Goal: Task Accomplishment & Management: Use online tool/utility

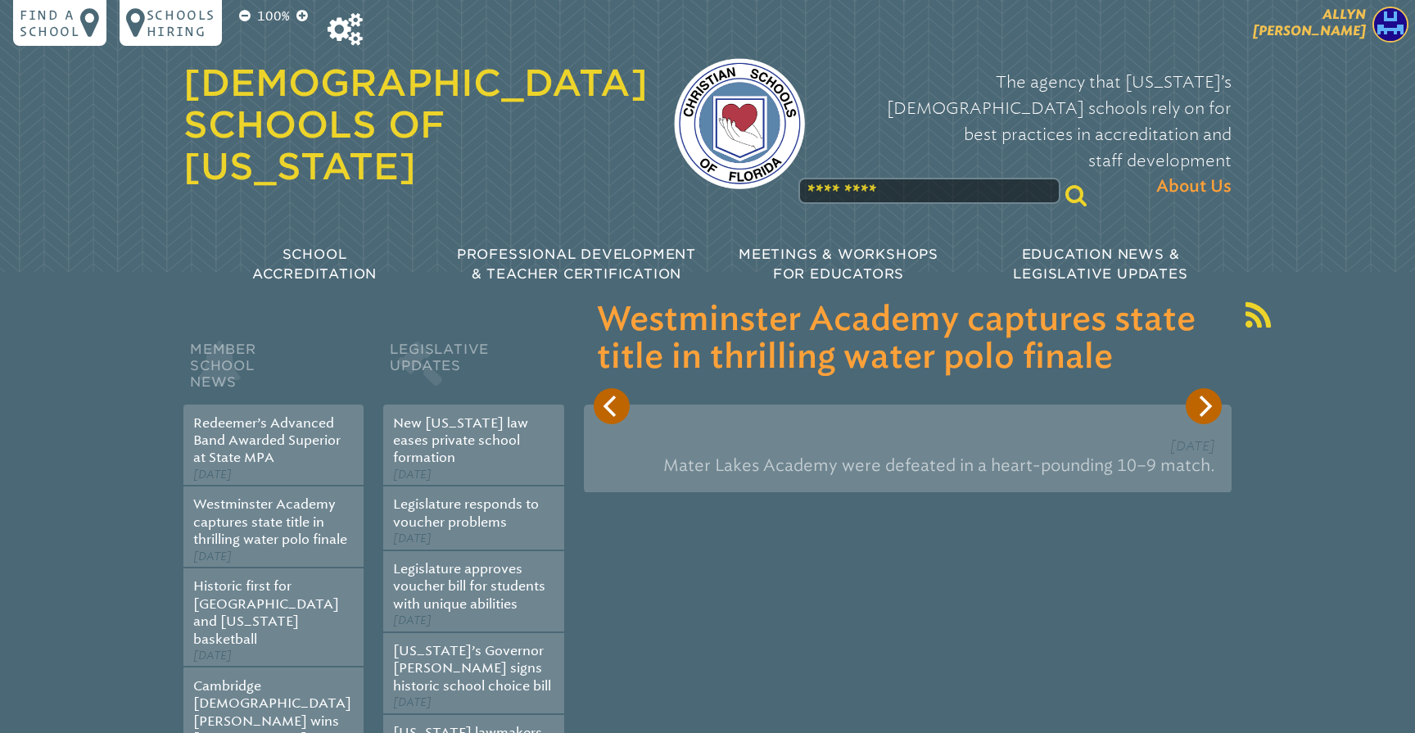
click at [1343, 19] on span "[PERSON_NAME]" at bounding box center [1309, 23] width 113 height 32
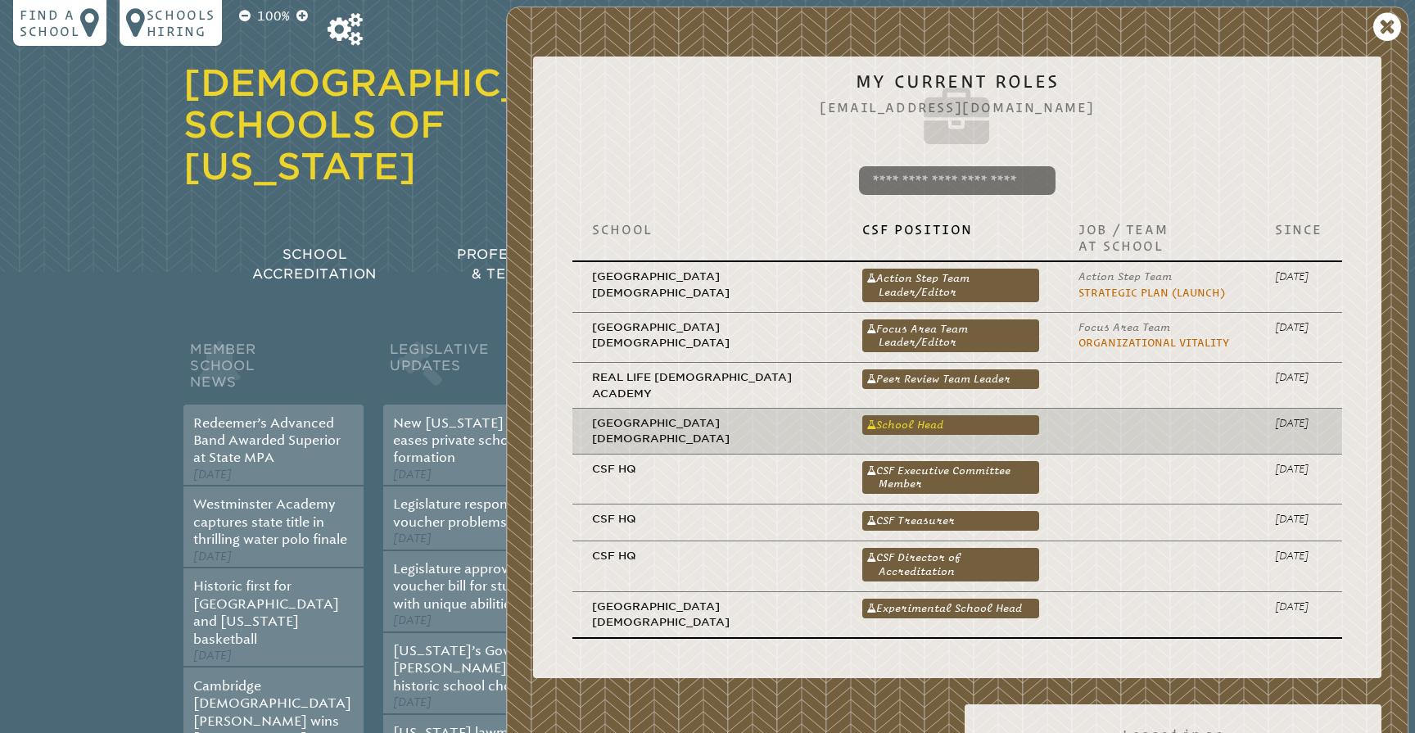
click at [897, 415] on link "School Head" at bounding box center [951, 425] width 177 height 20
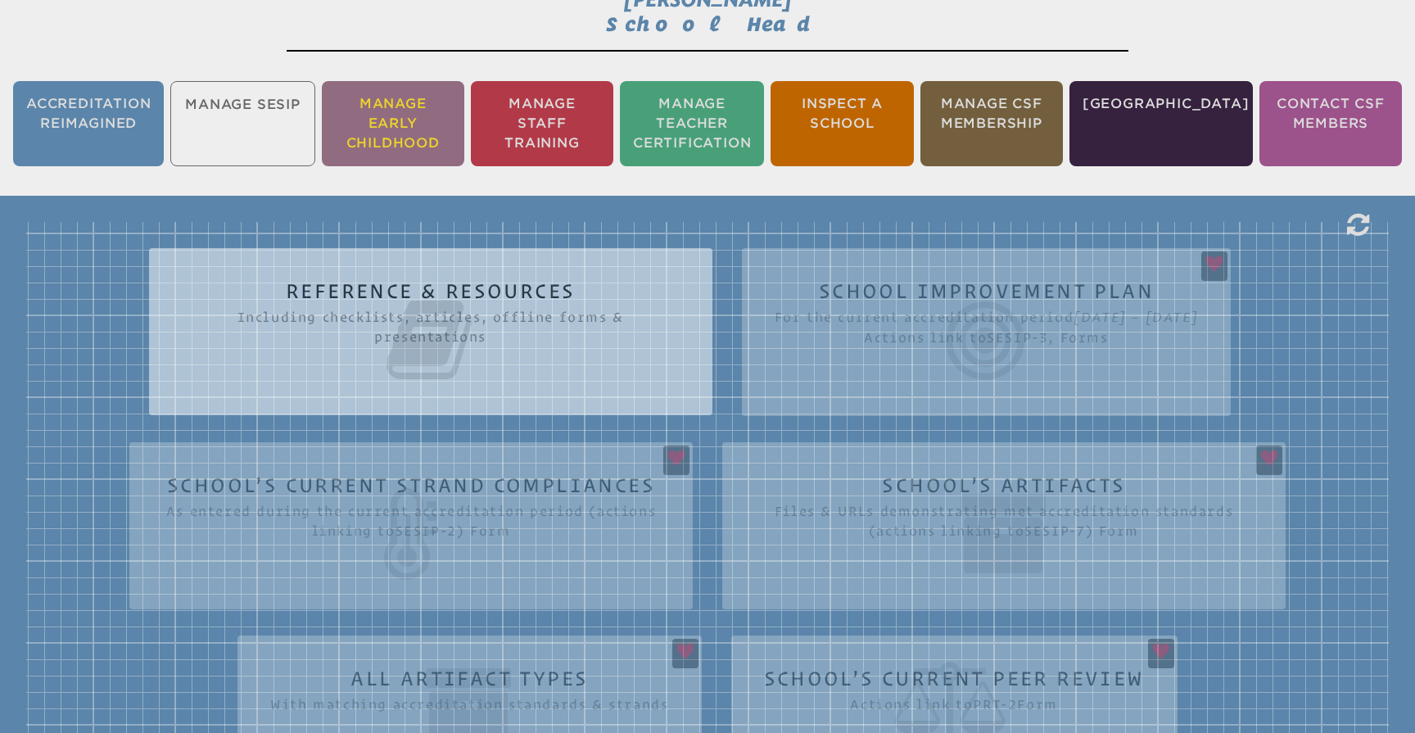
scroll to position [299, 0]
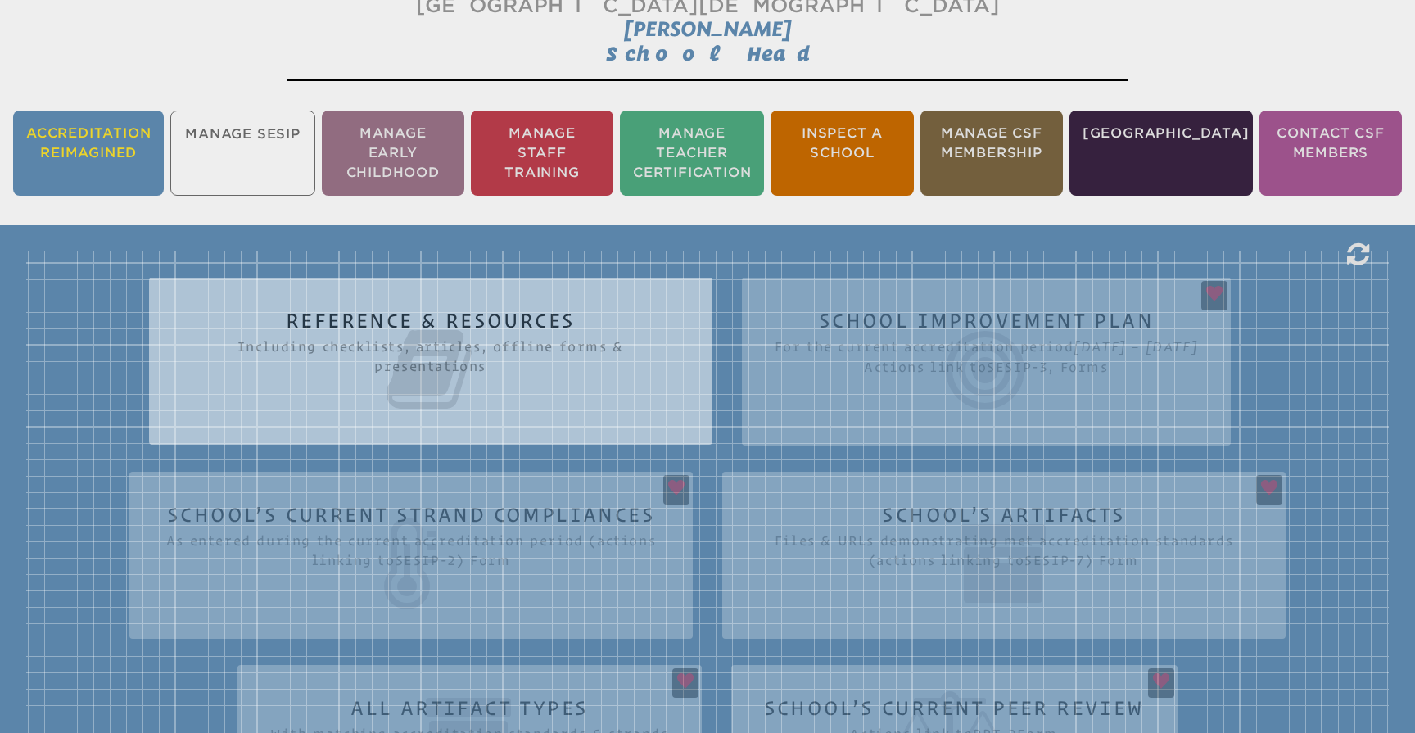
click at [85, 147] on li "Accreditation Reimagined" at bounding box center [88, 153] width 151 height 85
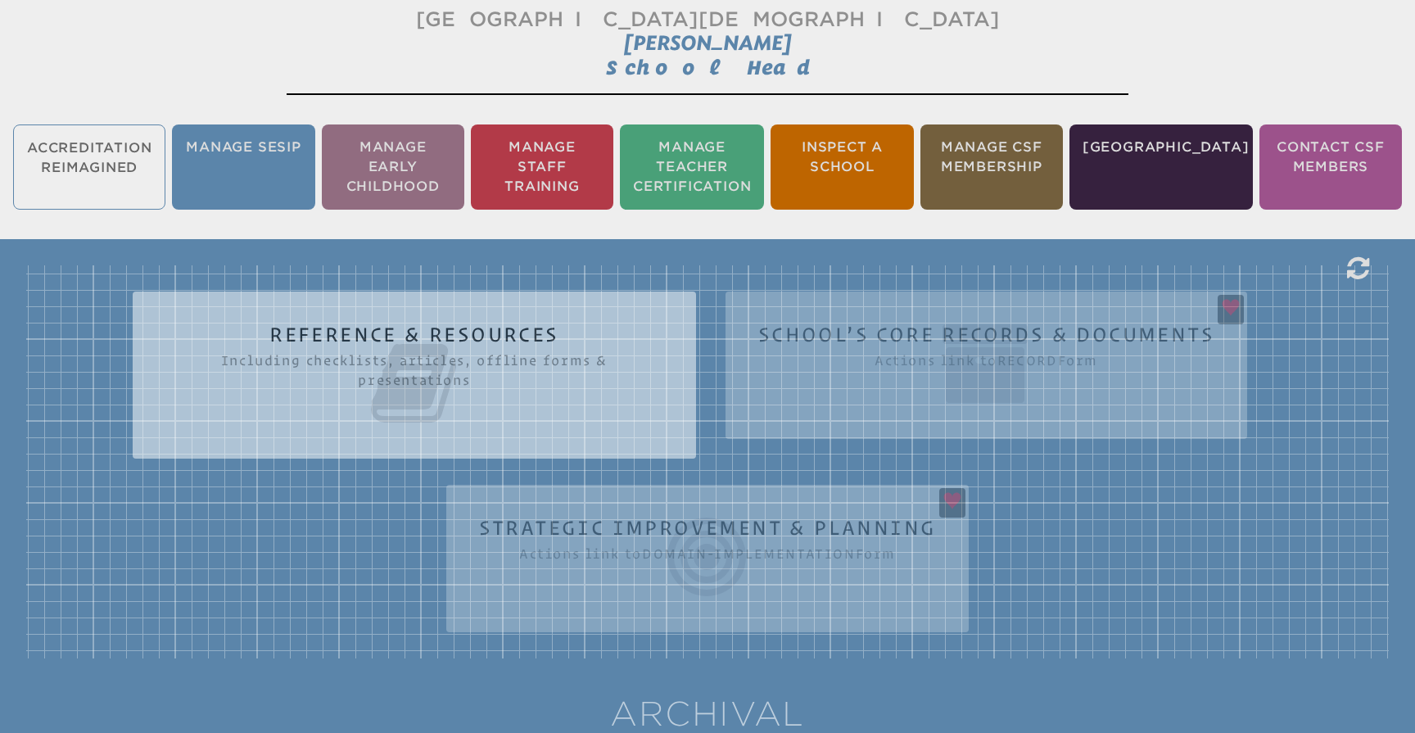
scroll to position [272, 0]
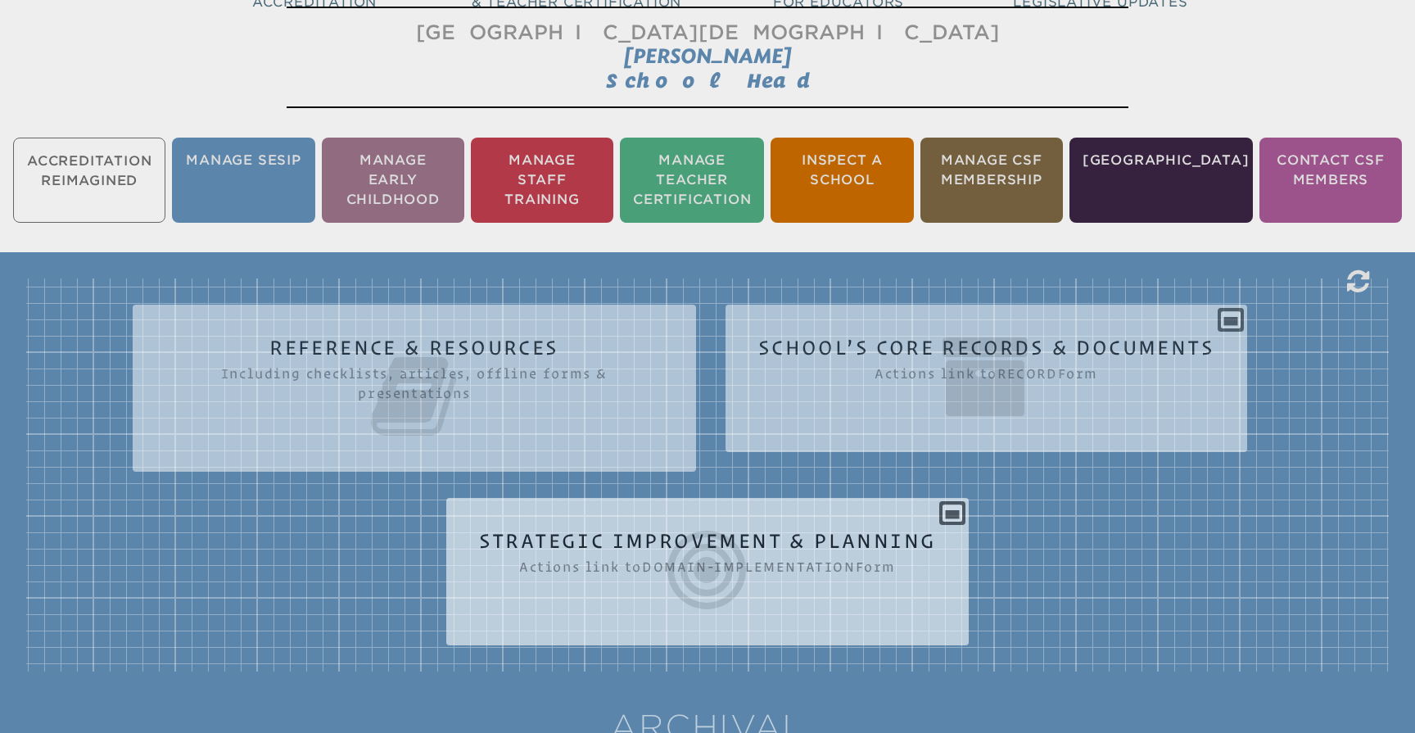
click at [922, 568] on icon at bounding box center [708, 570] width 458 height 92
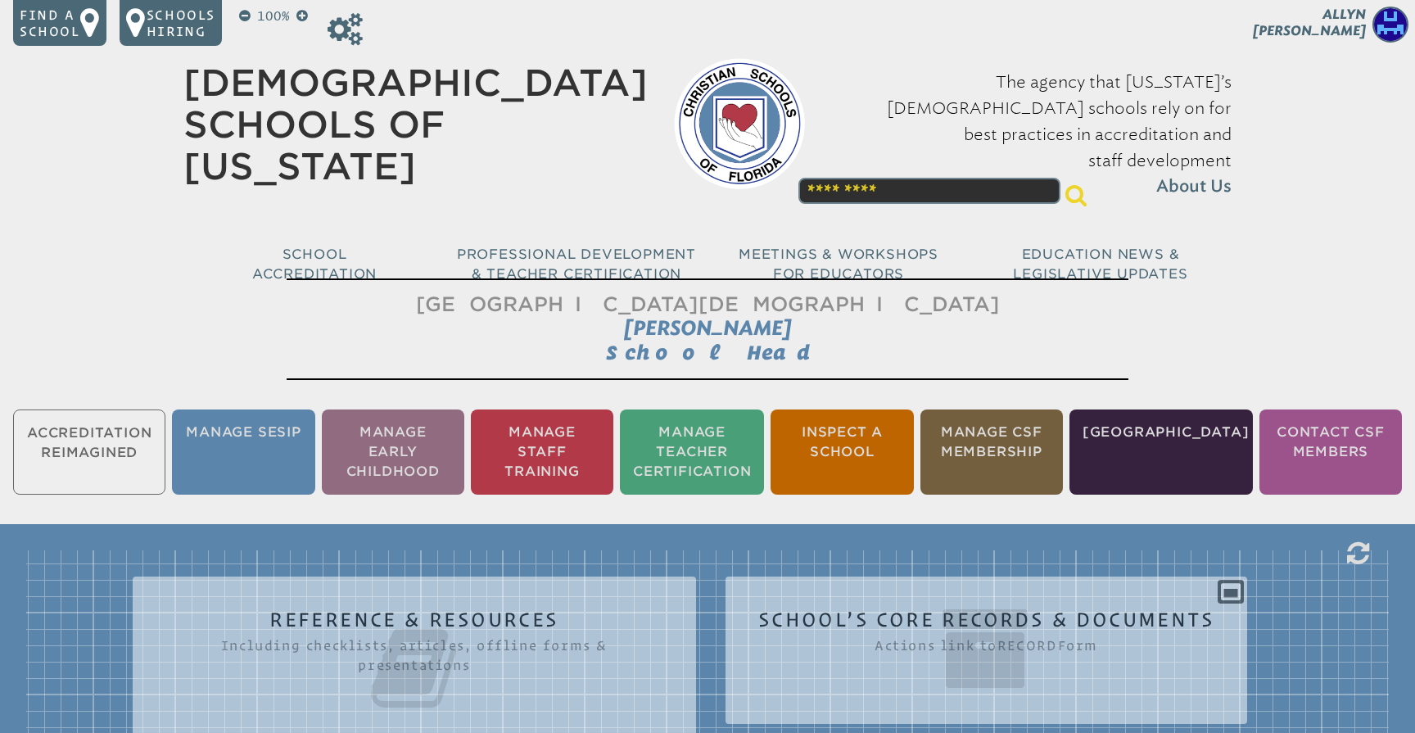
scroll to position [0, 0]
click at [348, 37] on icon at bounding box center [345, 29] width 35 height 33
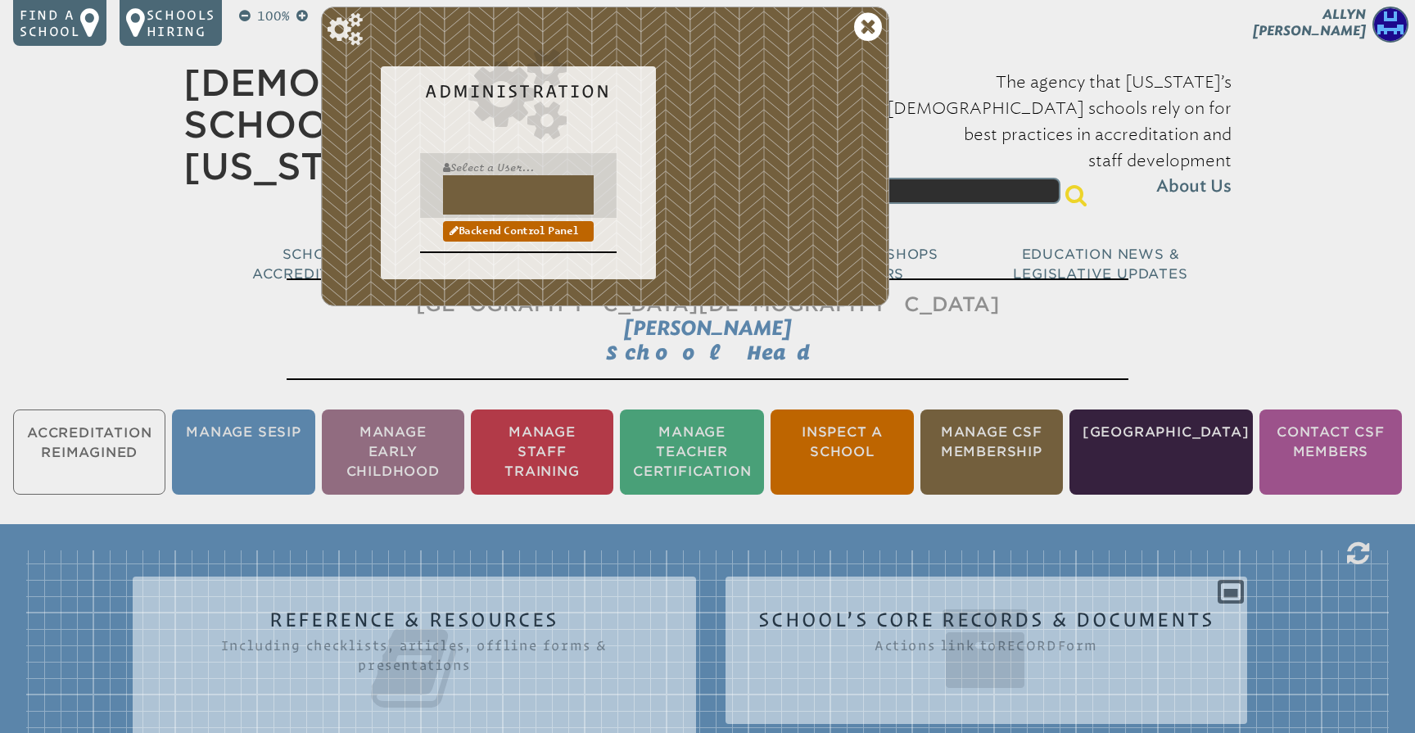
click at [477, 192] on input "text" at bounding box center [518, 194] width 151 height 39
type input "*"
type input "**********"
click at [865, 23] on icon at bounding box center [868, 27] width 28 height 33
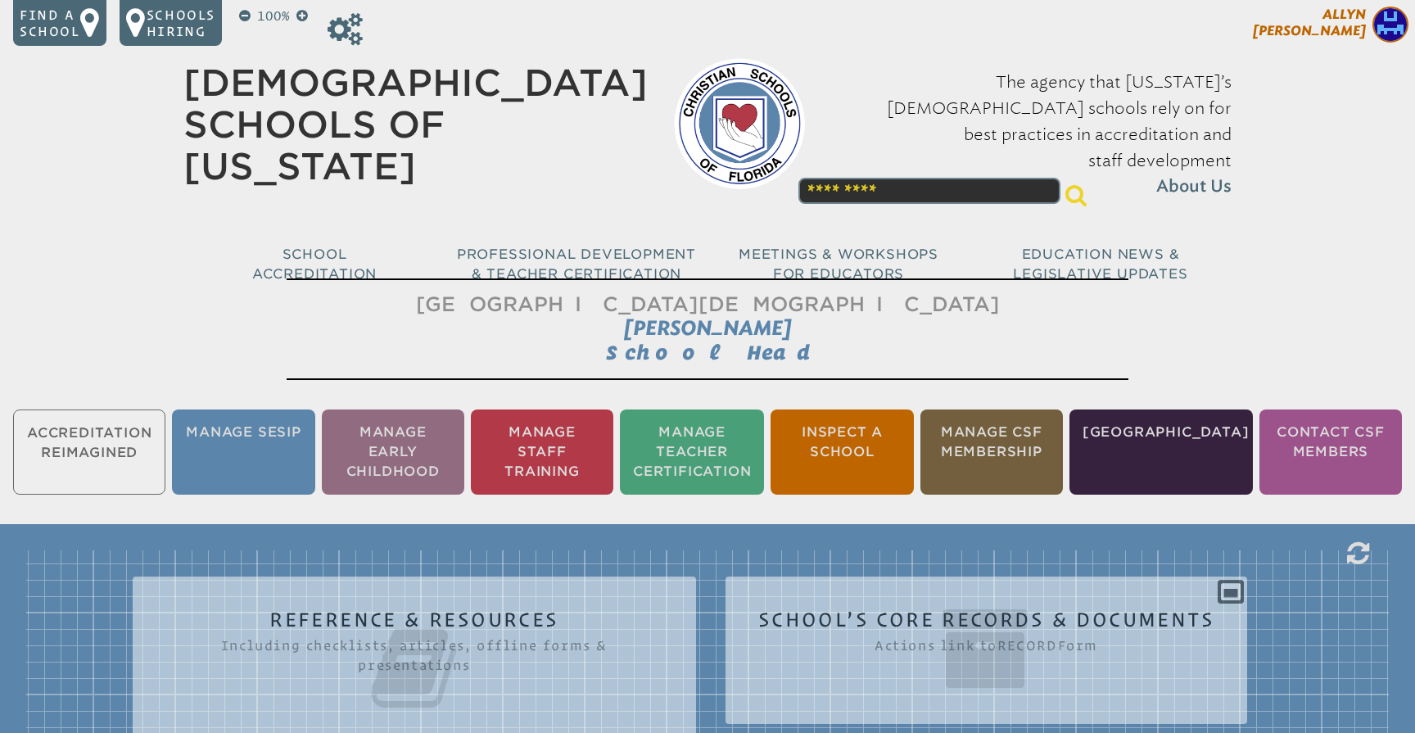
click at [1346, 18] on span "[PERSON_NAME]" at bounding box center [1309, 23] width 113 height 32
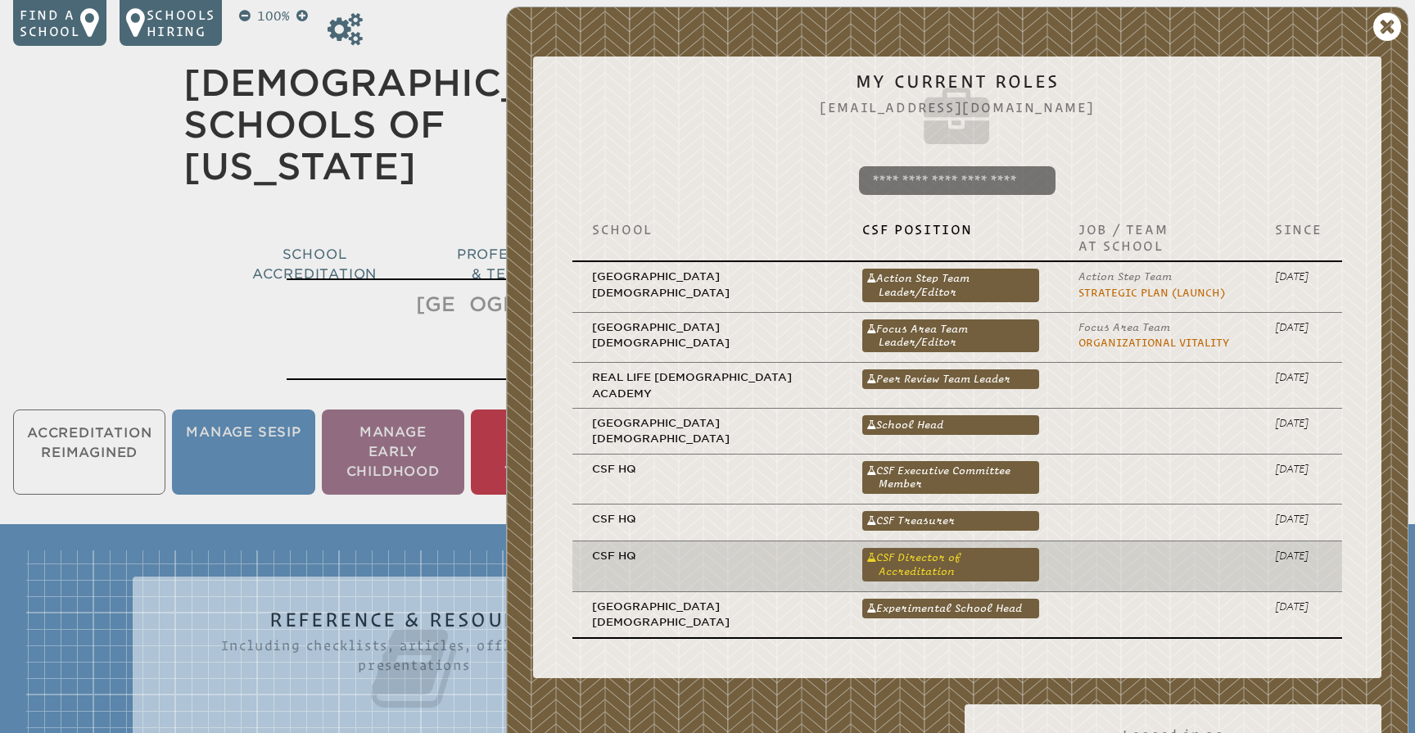
click at [926, 548] on link "CSF Director of Accreditation" at bounding box center [951, 564] width 177 height 33
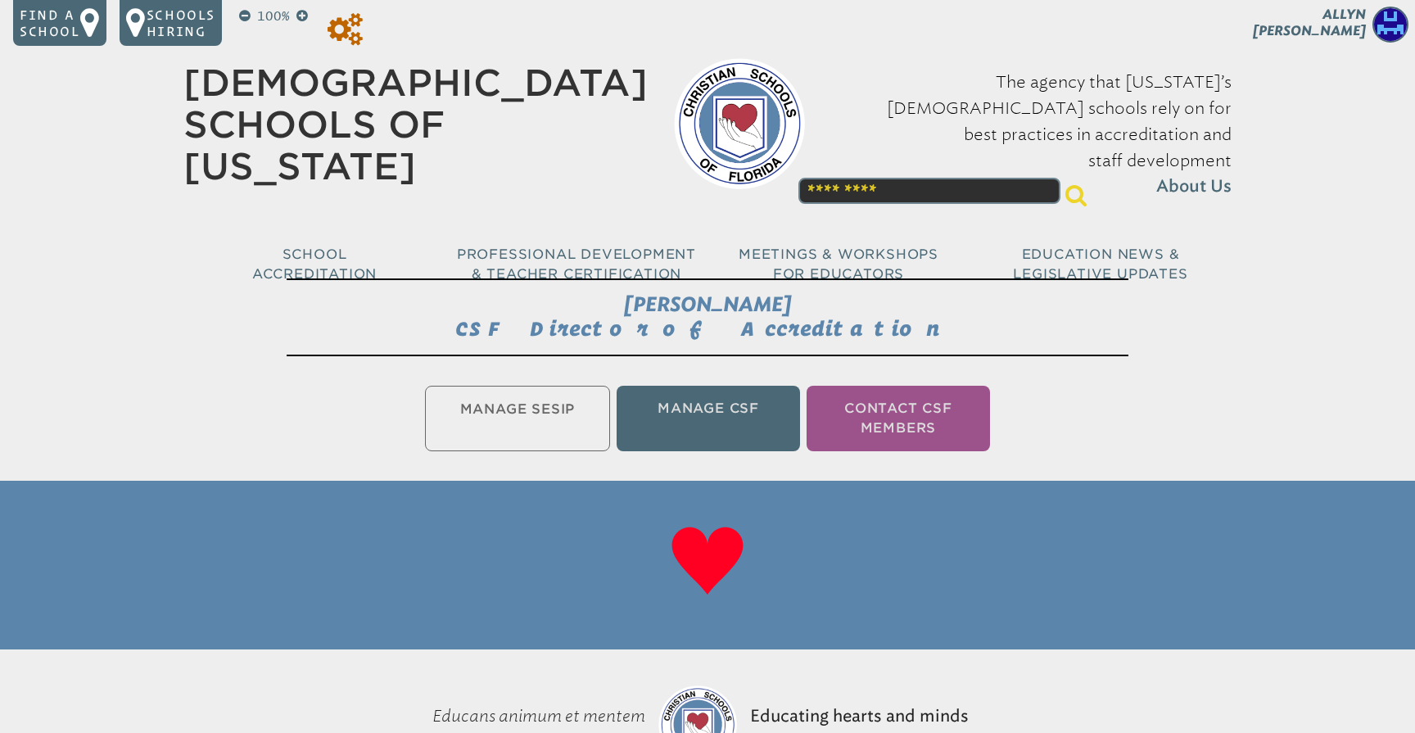
click at [346, 20] on icon at bounding box center [345, 29] width 35 height 33
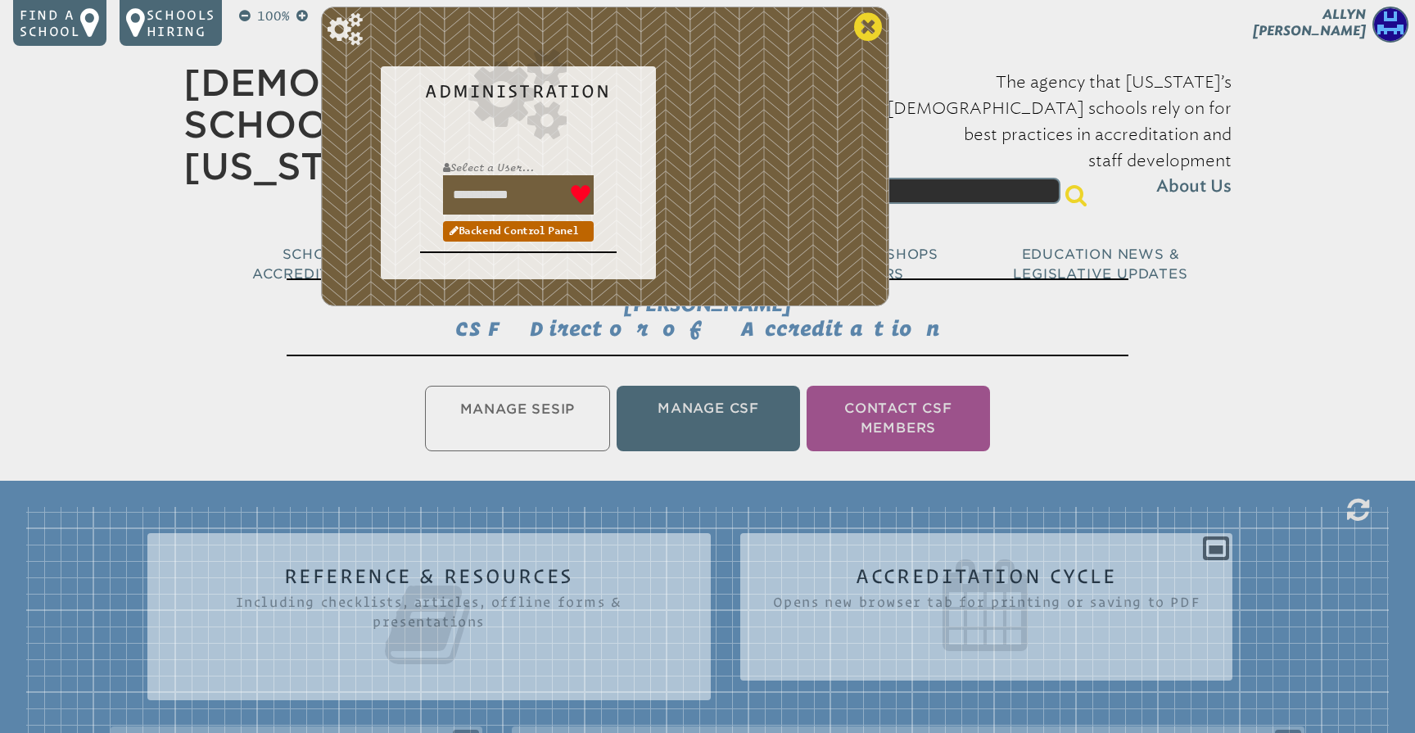
click at [866, 25] on icon at bounding box center [868, 27] width 28 height 33
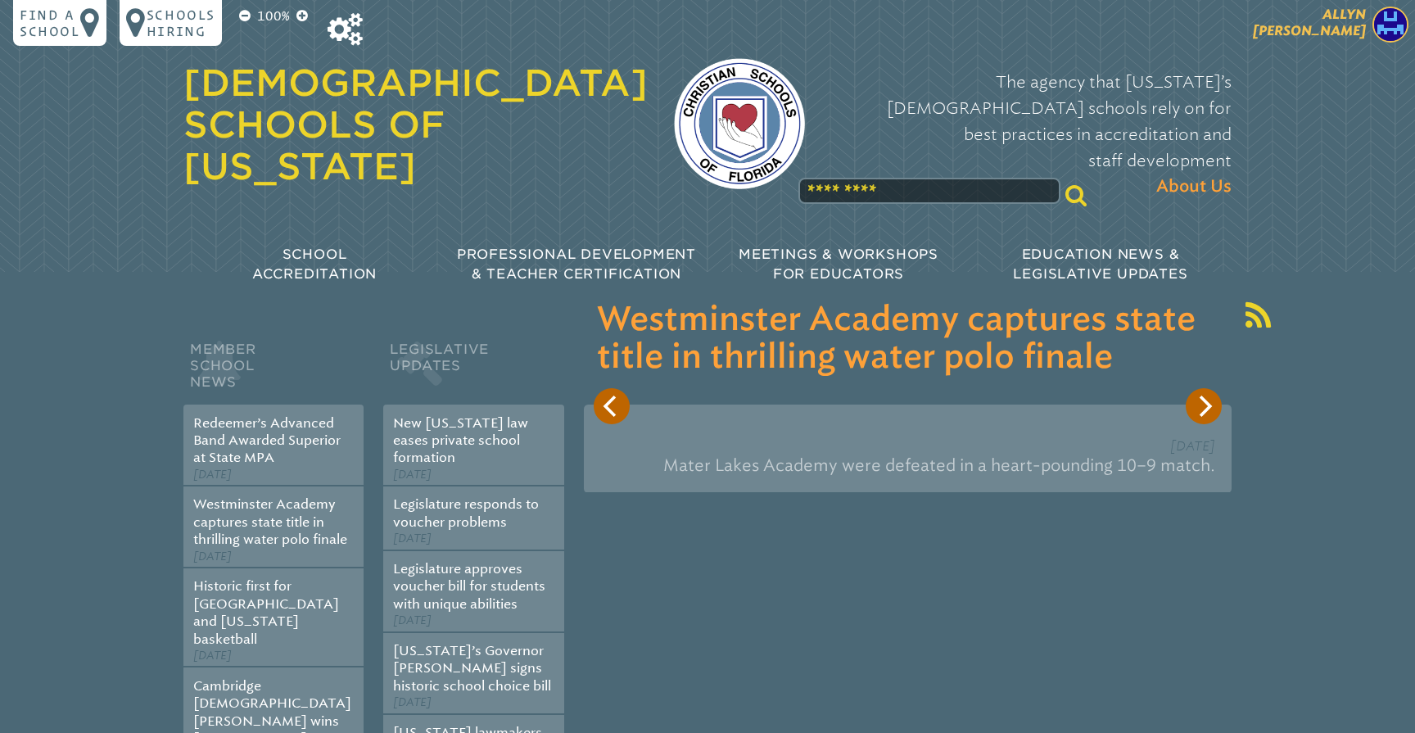
click at [1338, 29] on span "[PERSON_NAME]" at bounding box center [1309, 23] width 113 height 32
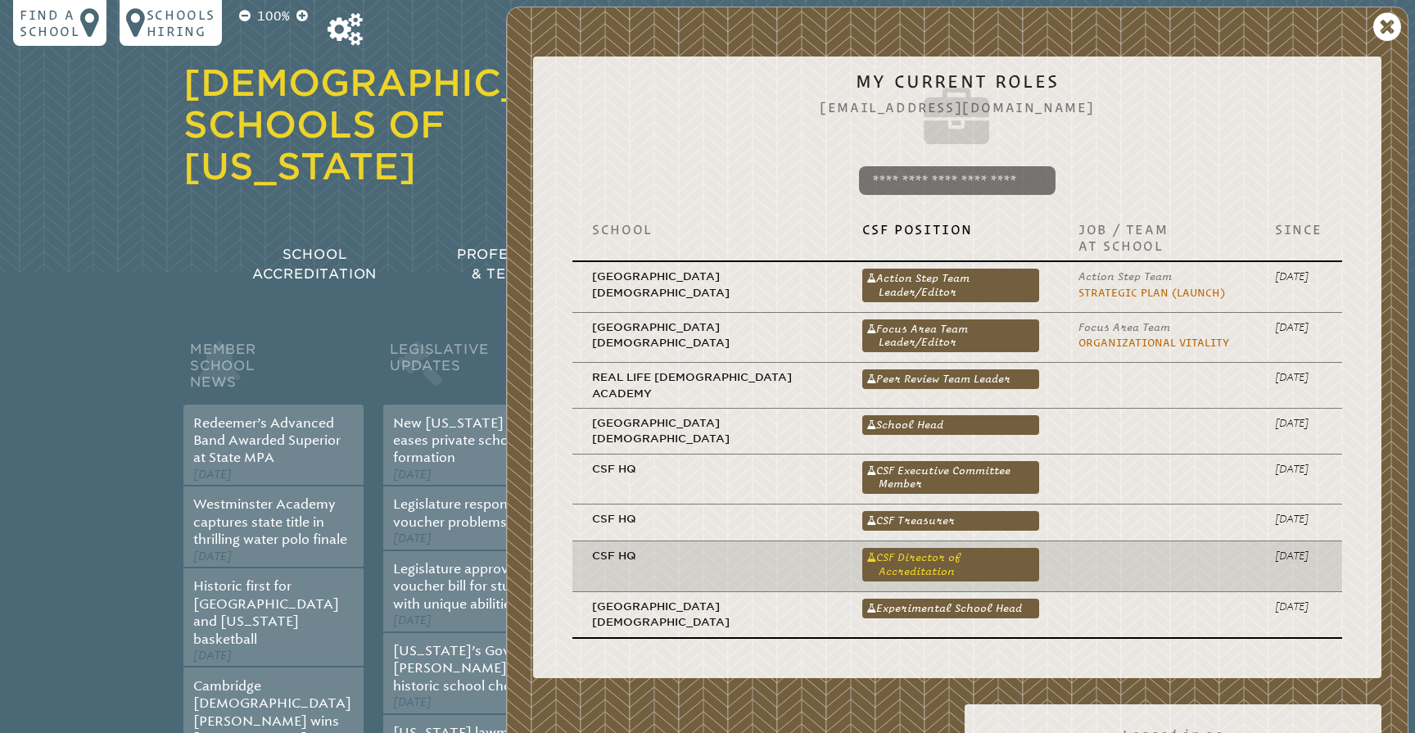
click at [917, 548] on link "CSF Director of Accreditation" at bounding box center [951, 564] width 177 height 33
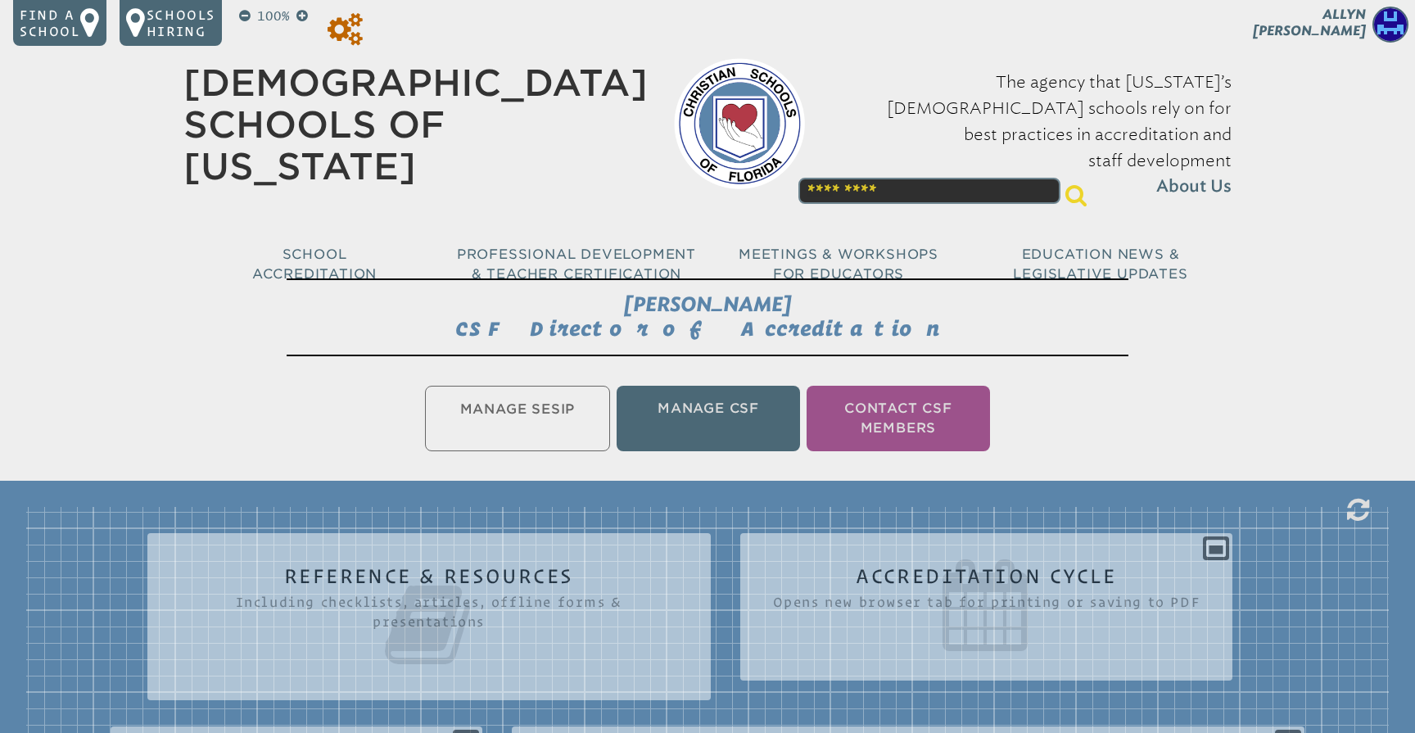
click at [349, 26] on icon at bounding box center [345, 29] width 35 height 33
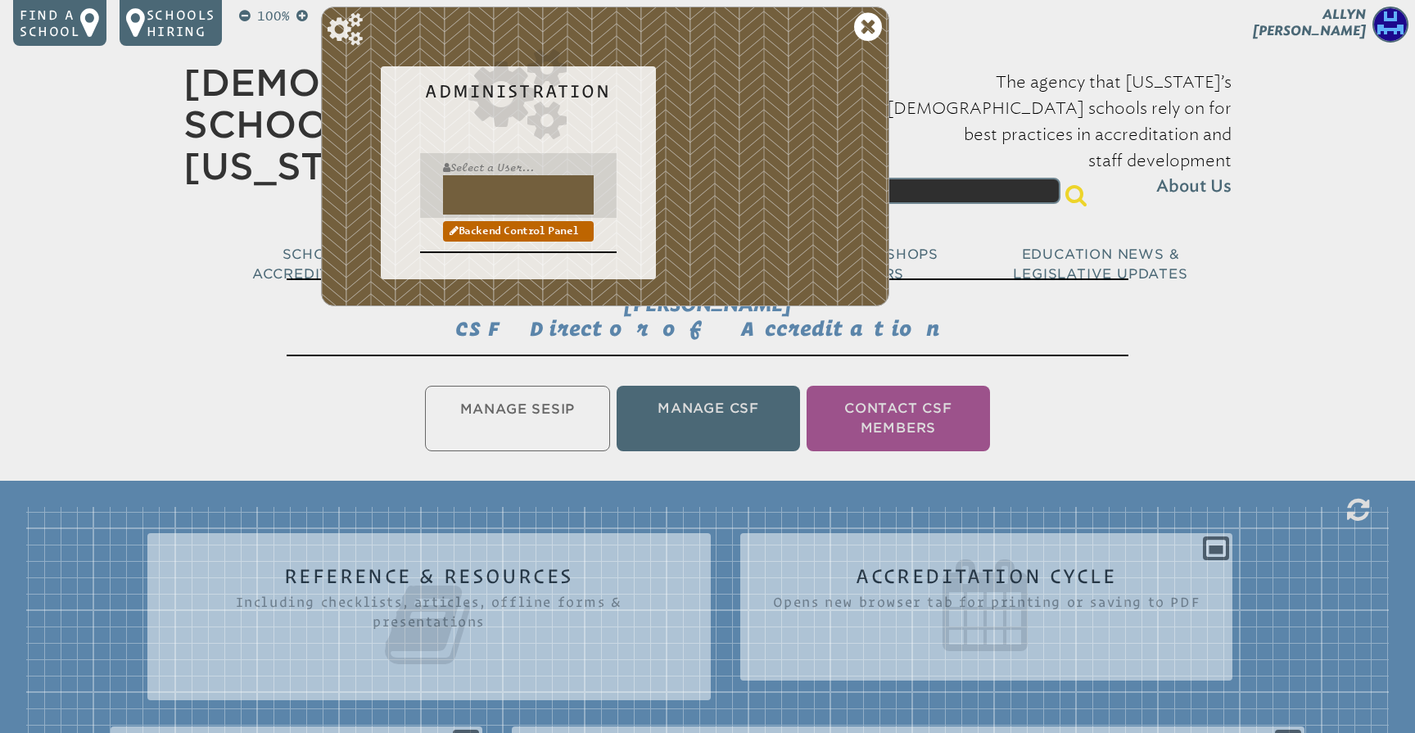
click at [478, 199] on input "text" at bounding box center [518, 194] width 151 height 39
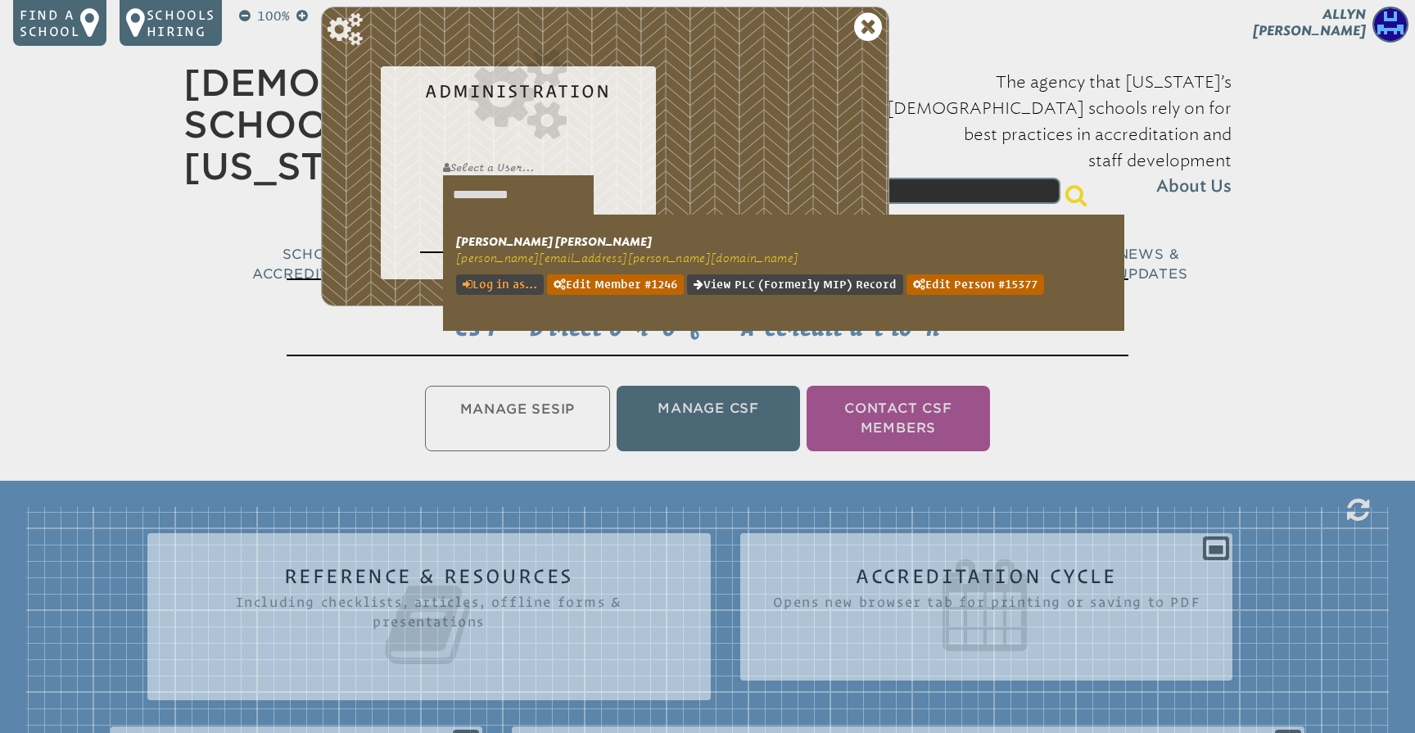
type input "**********"
click at [499, 284] on link "Log in as..." at bounding box center [500, 284] width 88 height 20
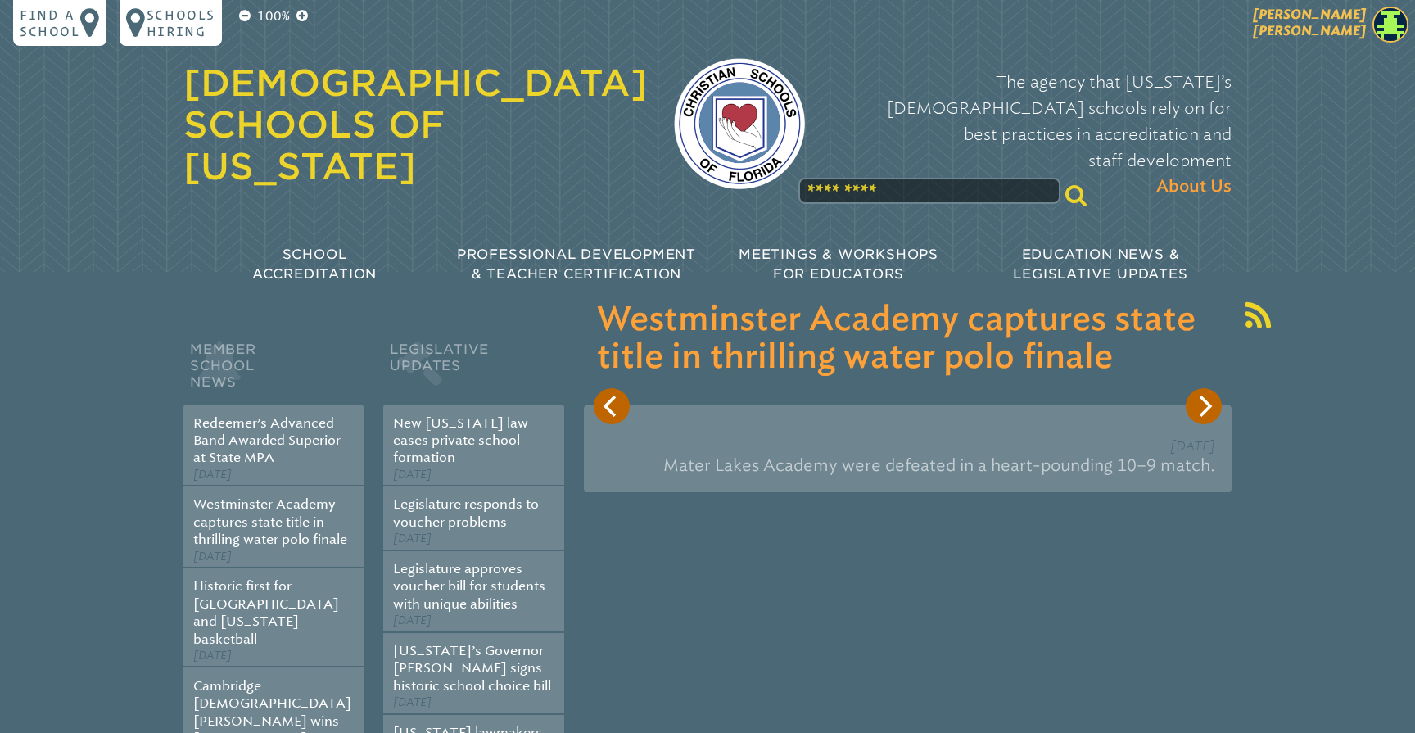
click at [1353, 34] on span "[PERSON_NAME]" at bounding box center [1309, 23] width 113 height 32
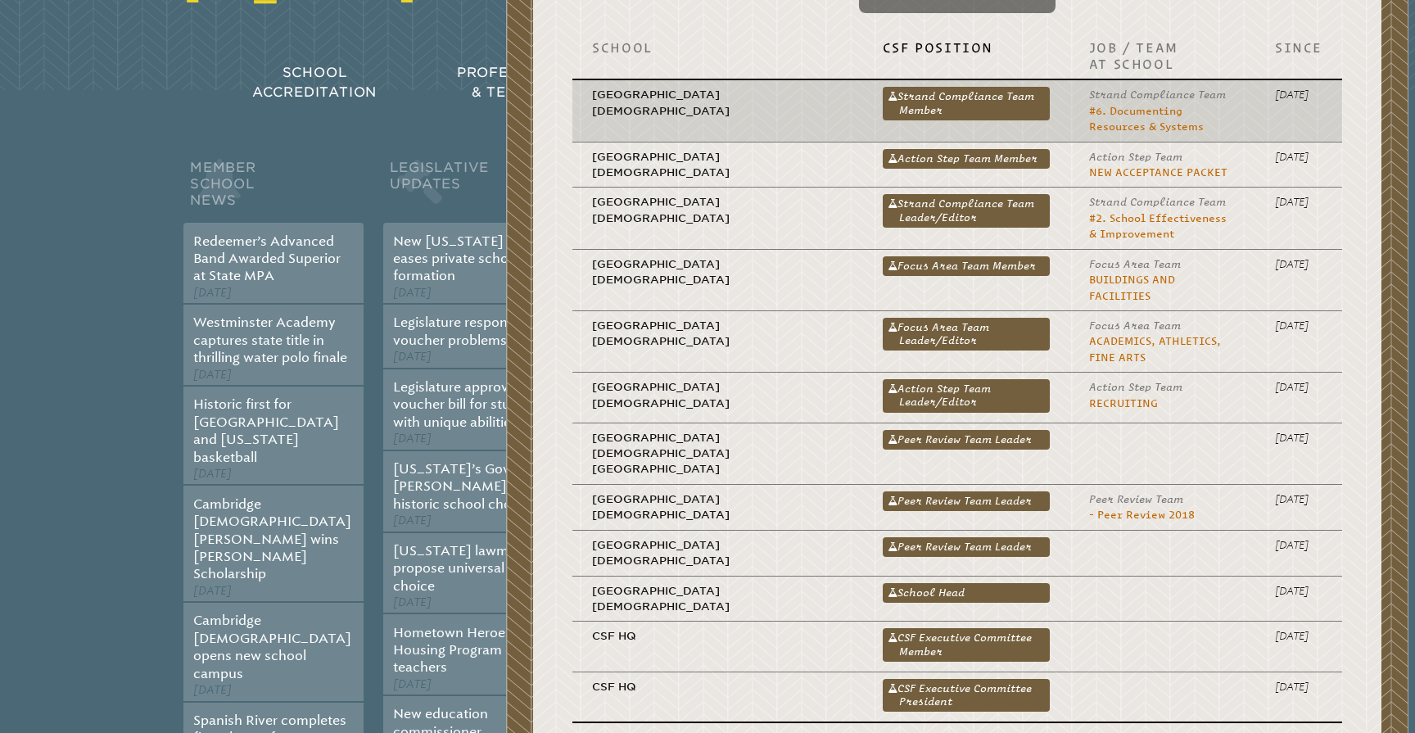
scroll to position [183, 0]
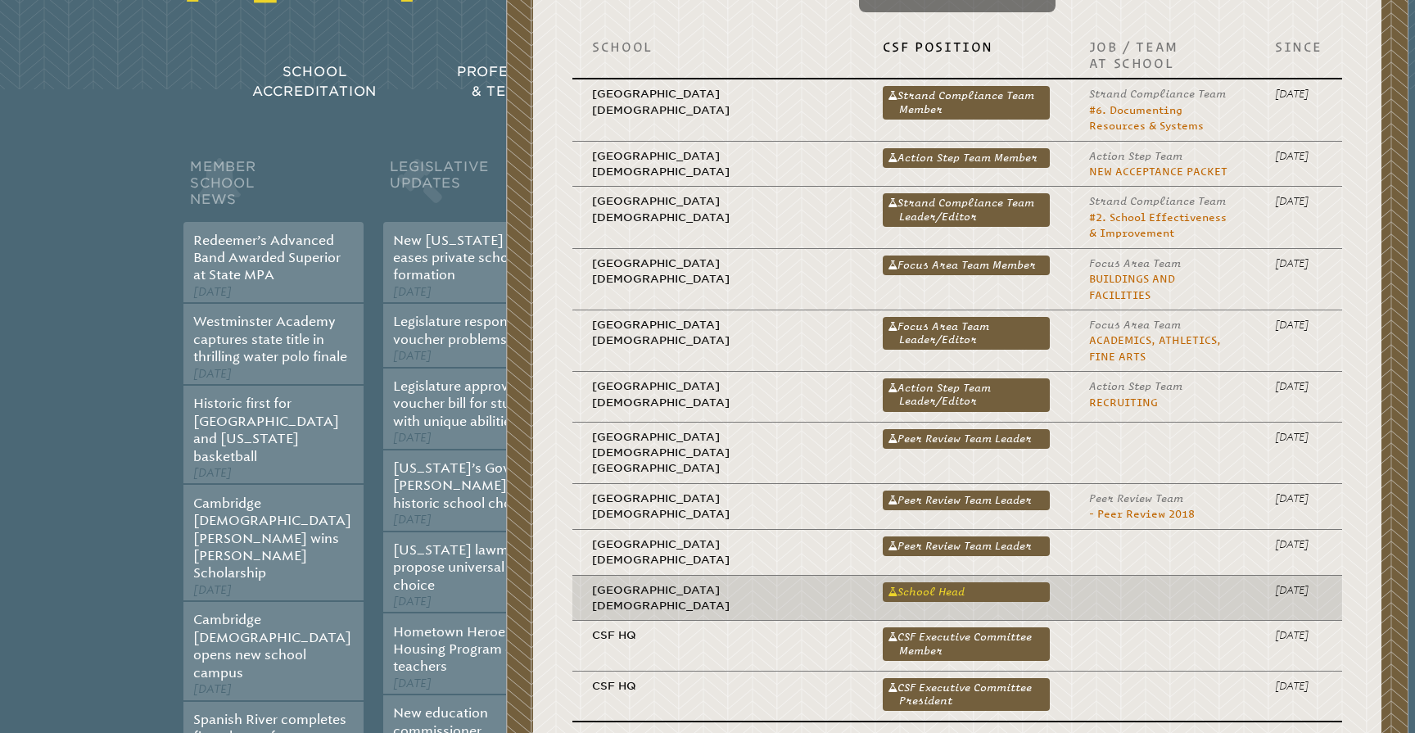
click at [895, 582] on link "School Head" at bounding box center [966, 592] width 167 height 20
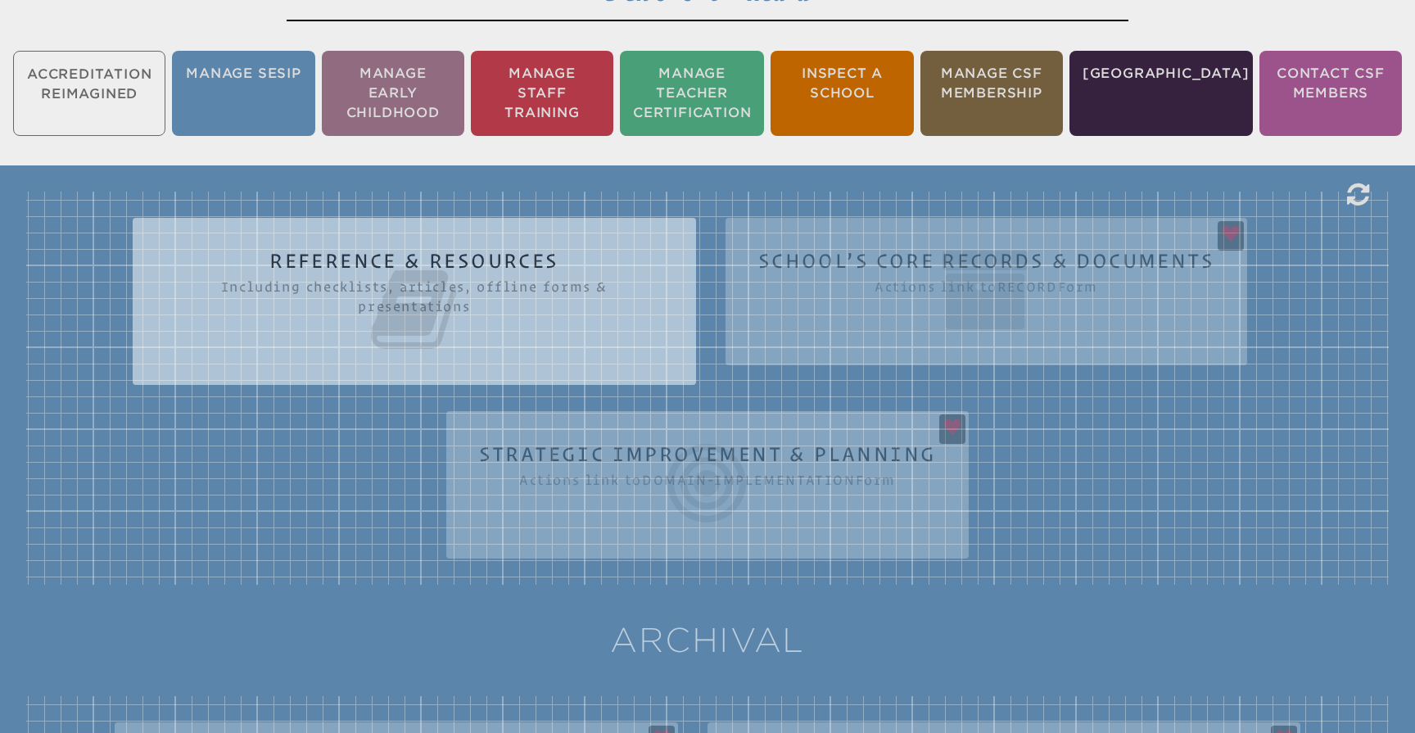
scroll to position [361, 0]
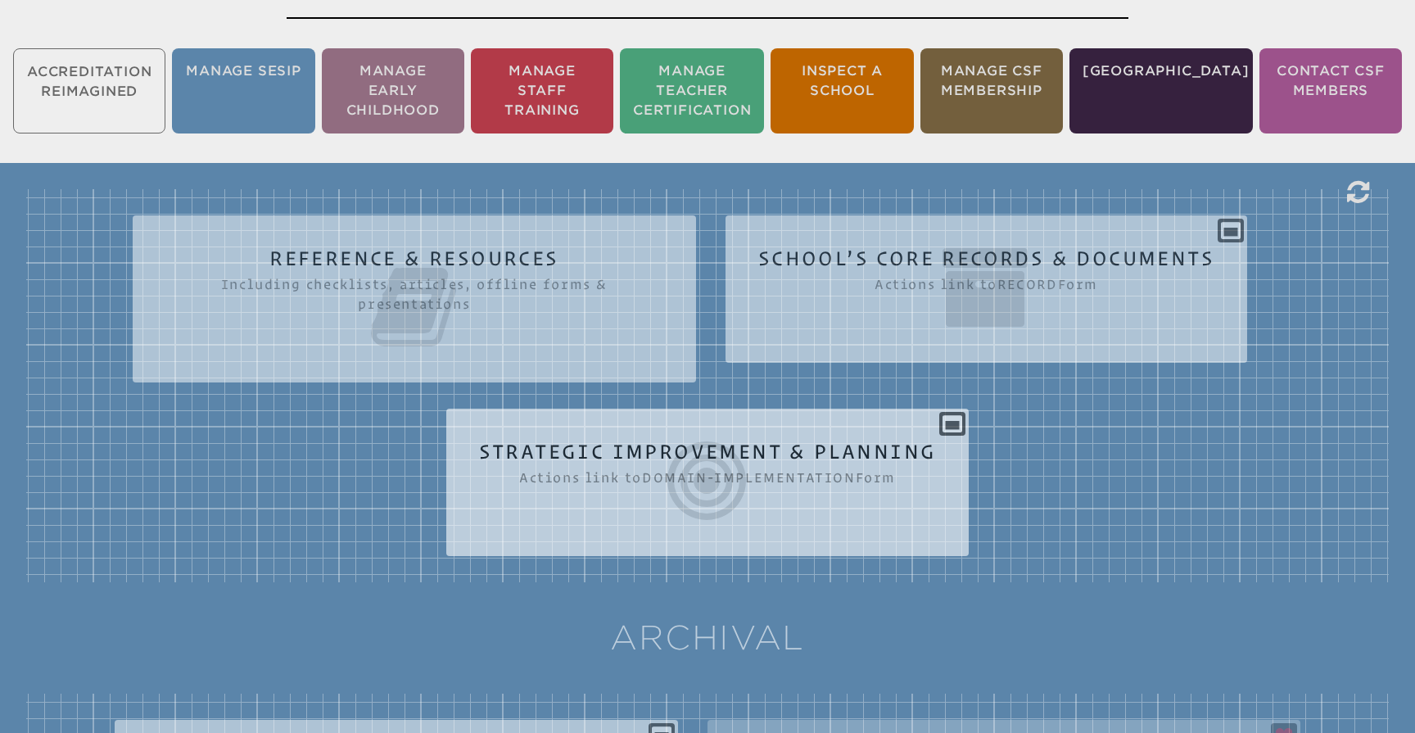
click at [907, 442] on icon at bounding box center [708, 481] width 458 height 92
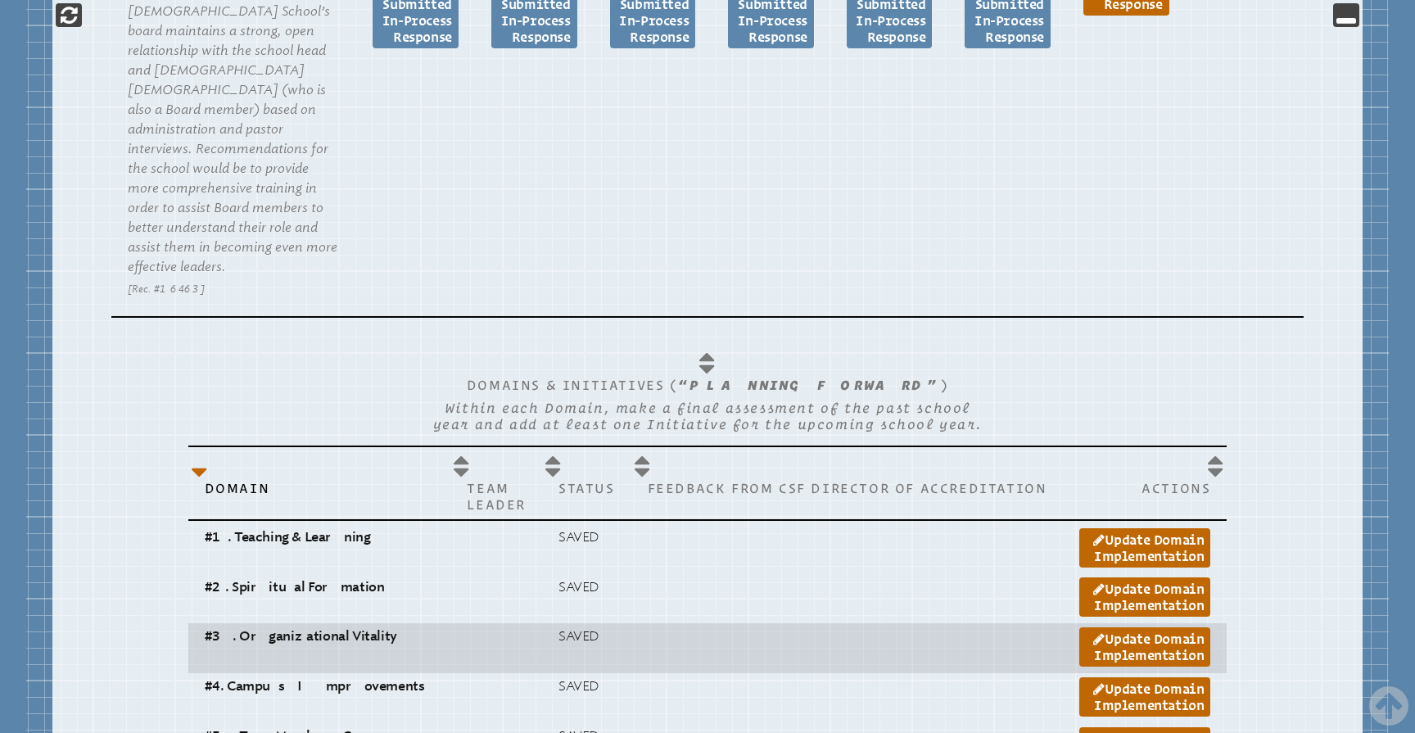
scroll to position [1807, 0]
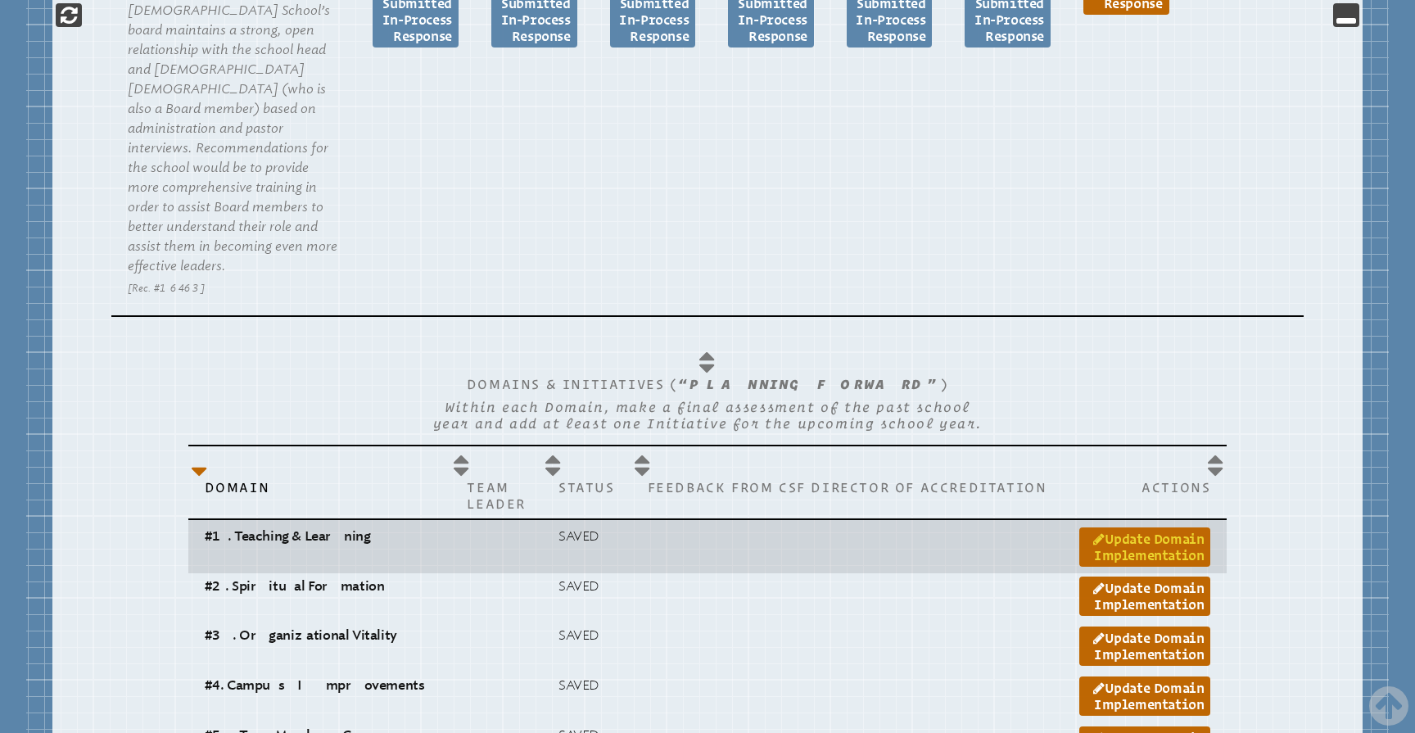
click at [1103, 528] on link "Update Domain Implementation" at bounding box center [1145, 547] width 131 height 39
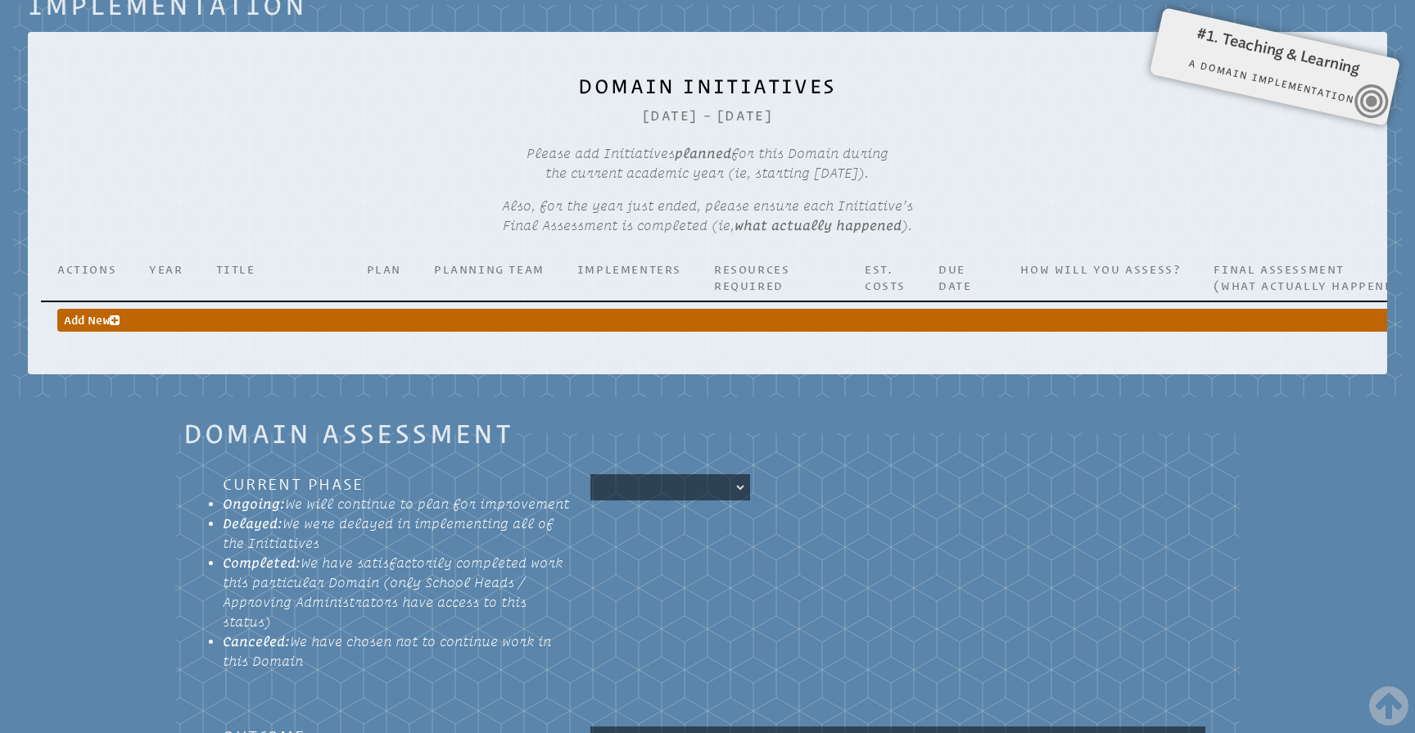
scroll to position [1245, 0]
